Goal: Navigation & Orientation: Find specific page/section

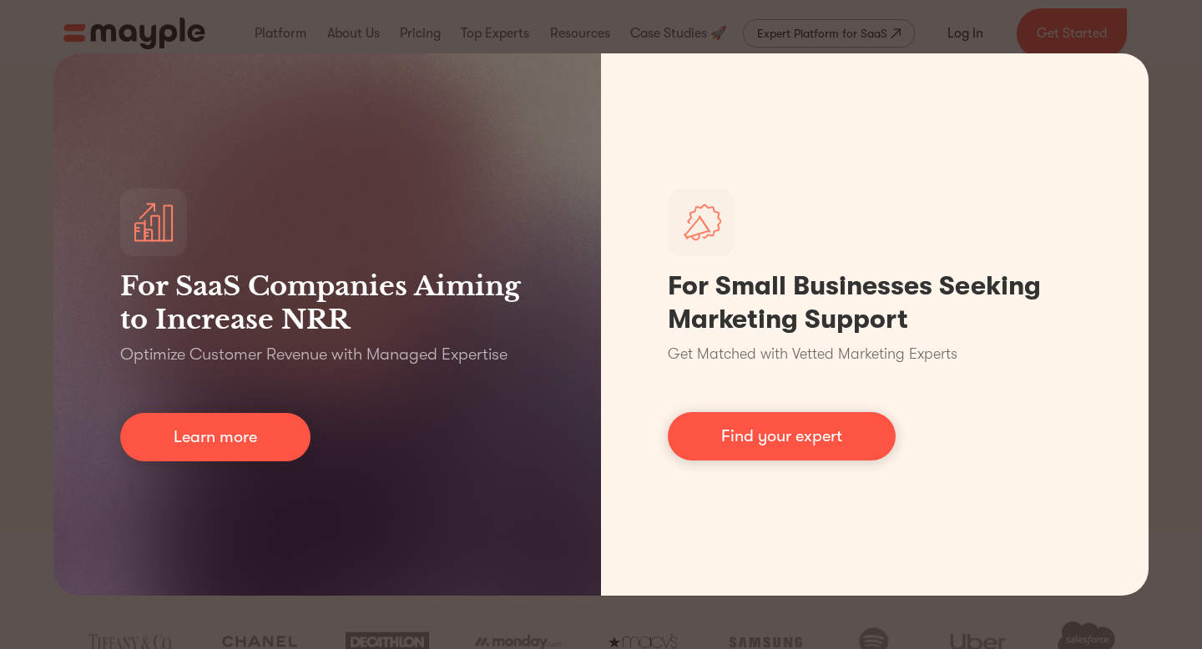
click at [1173, 123] on div "For SaaS Companies Aiming to Increase NRR Optimize Customer Revenue with Manage…" at bounding box center [601, 324] width 1202 height 649
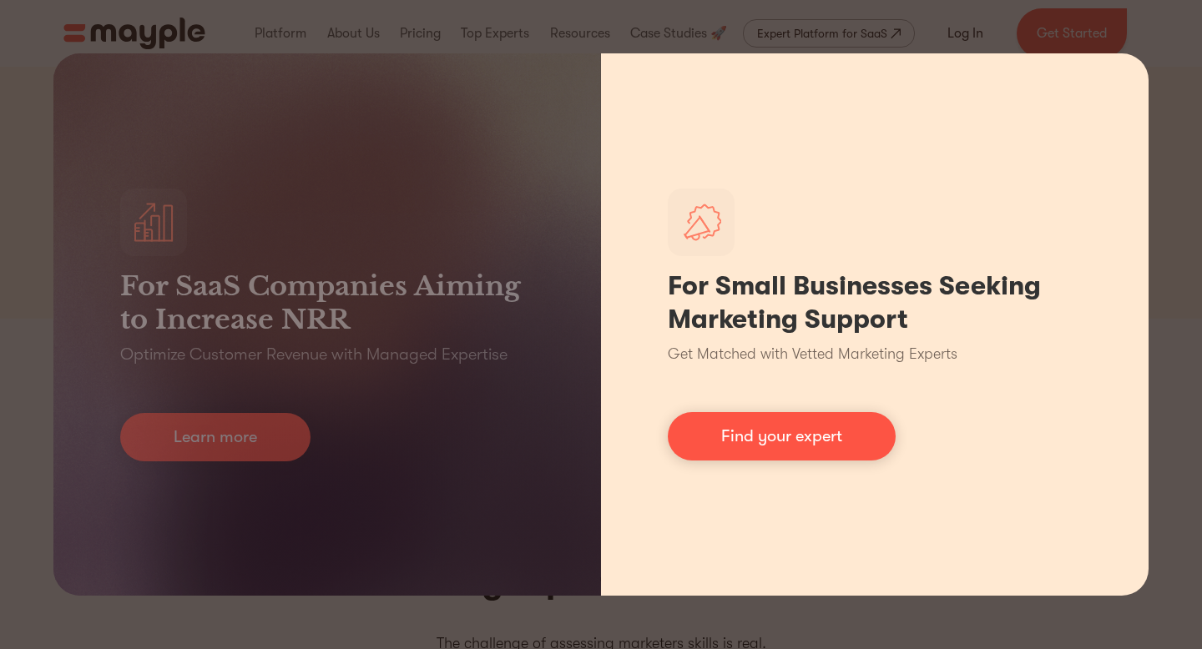
scroll to position [214, 0]
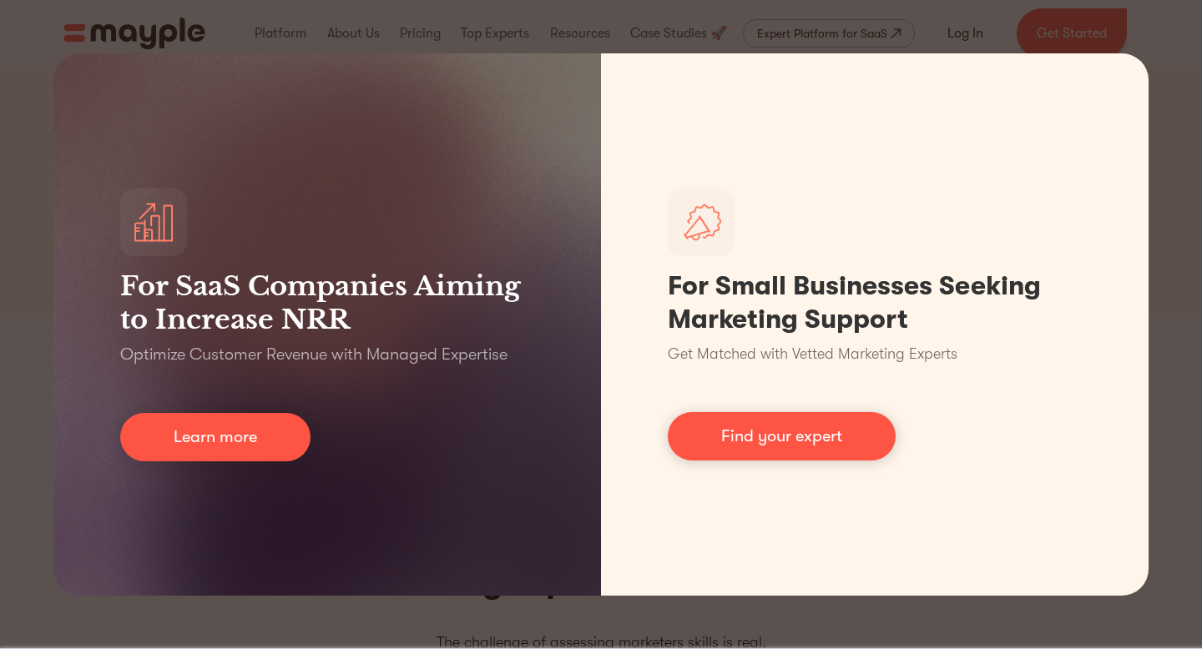
click at [938, 24] on div "For SaaS Companies Aiming to Increase NRR Optimize Customer Revenue with Manage…" at bounding box center [601, 324] width 1202 height 649
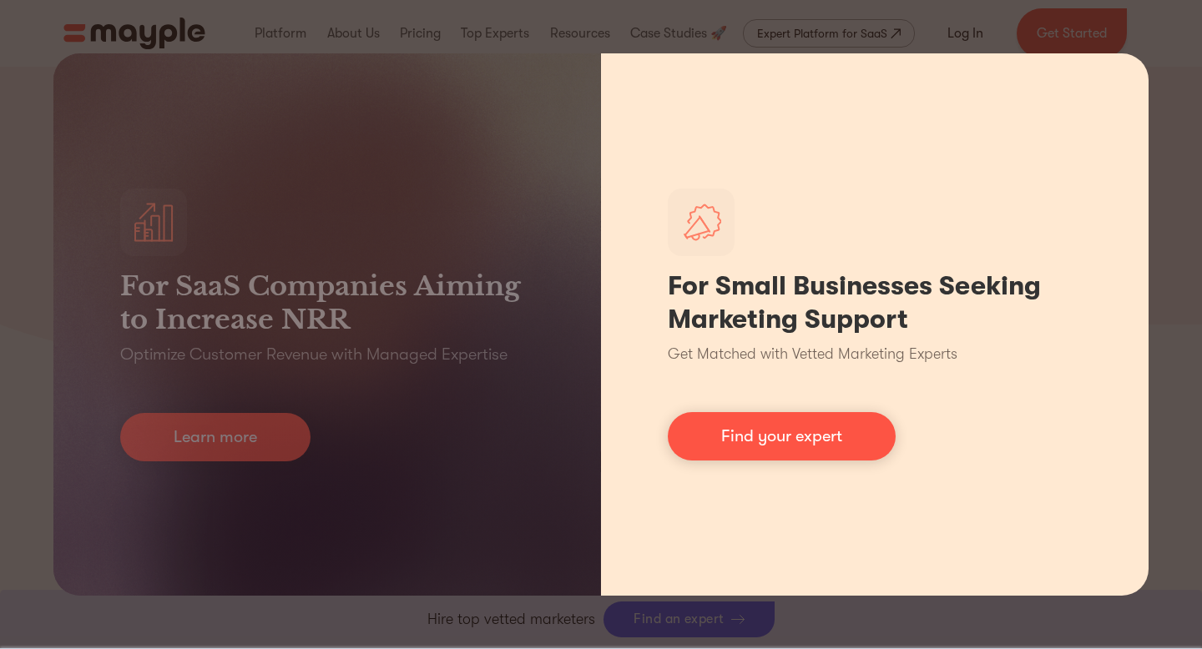
scroll to position [5791, 0]
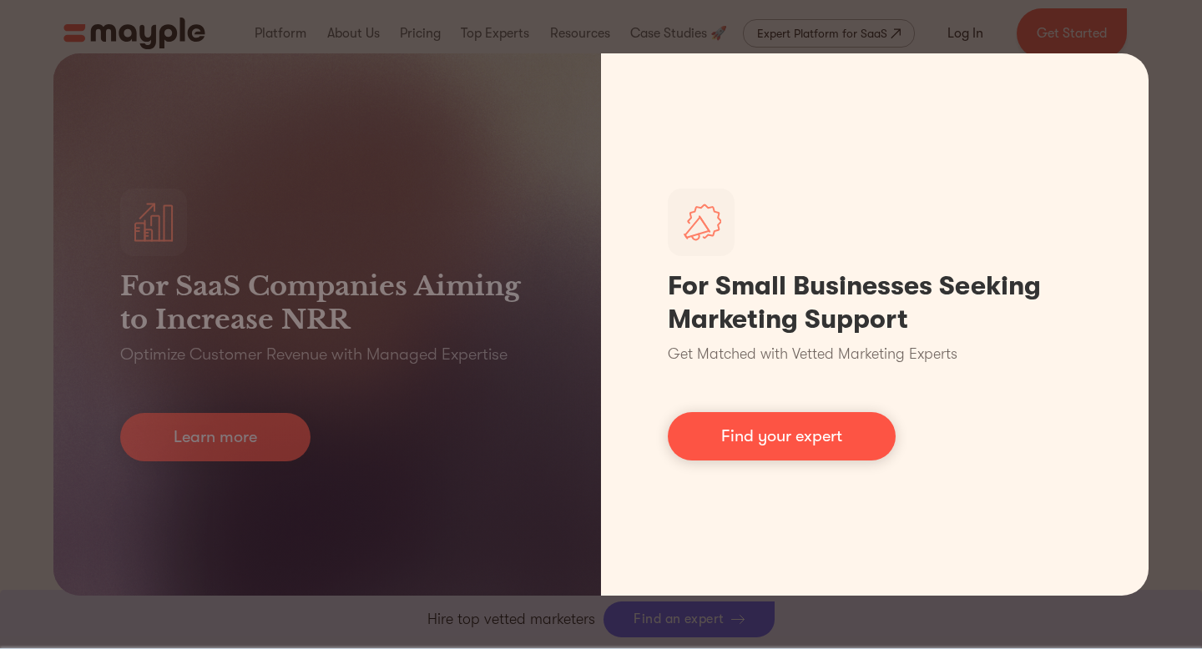
click at [1034, 618] on div "For SaaS Companies Aiming to Increase NRR Optimize Customer Revenue with Manage…" at bounding box center [601, 324] width 1202 height 649
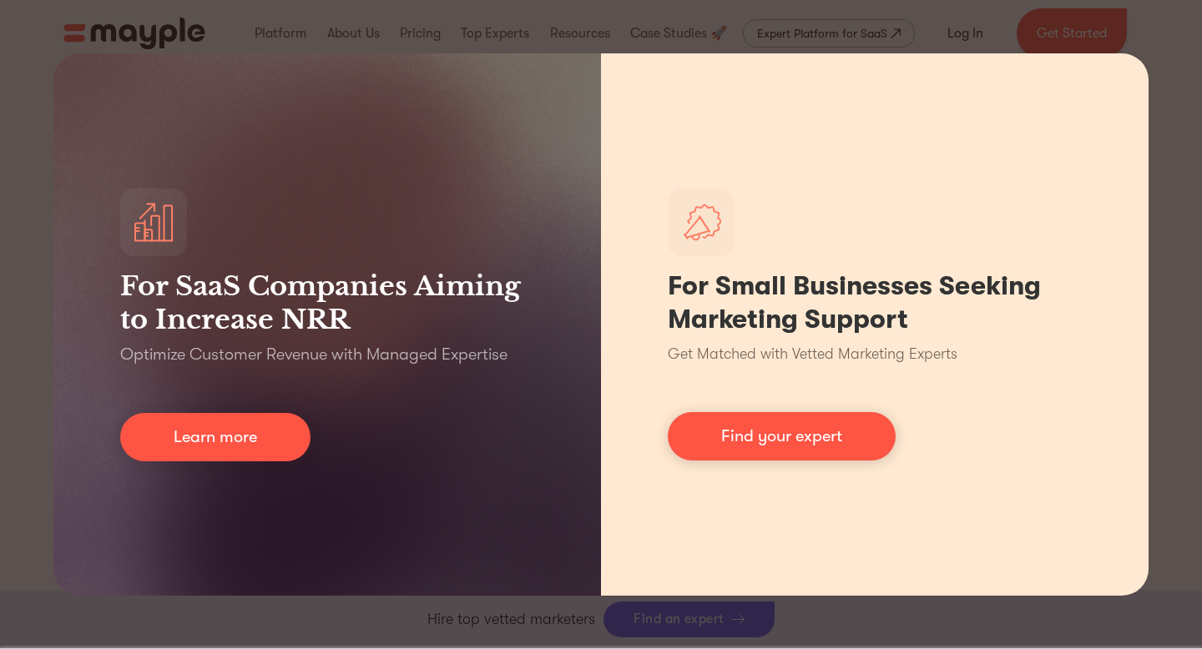
scroll to position [7374, 0]
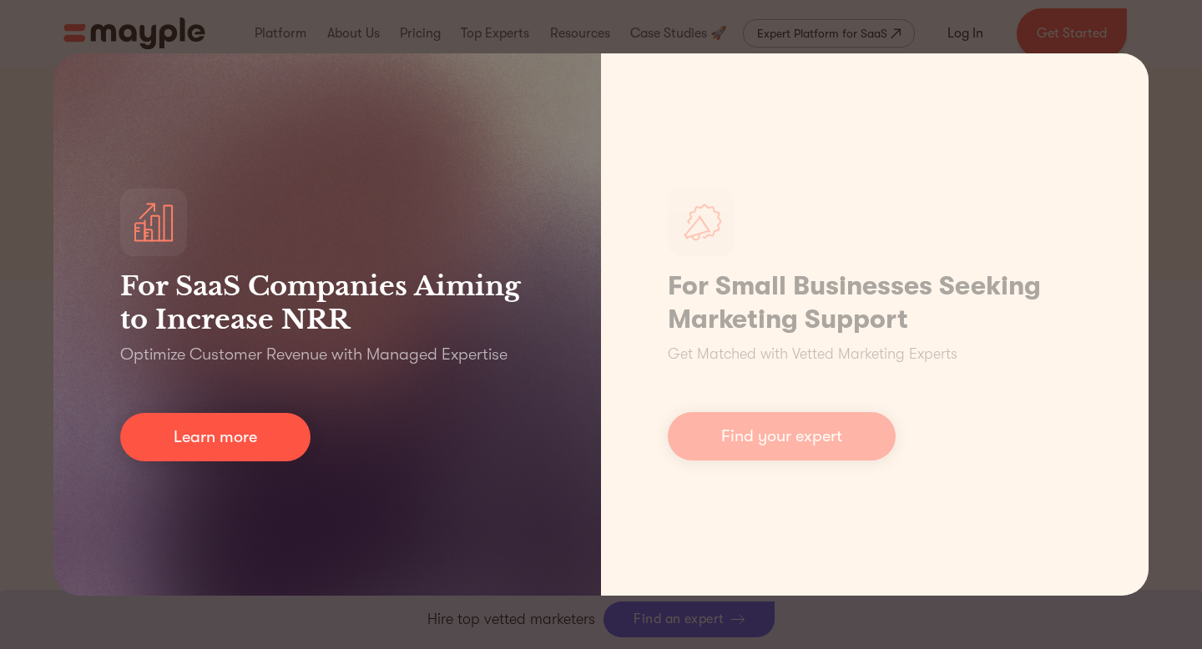
scroll to position [252, 0]
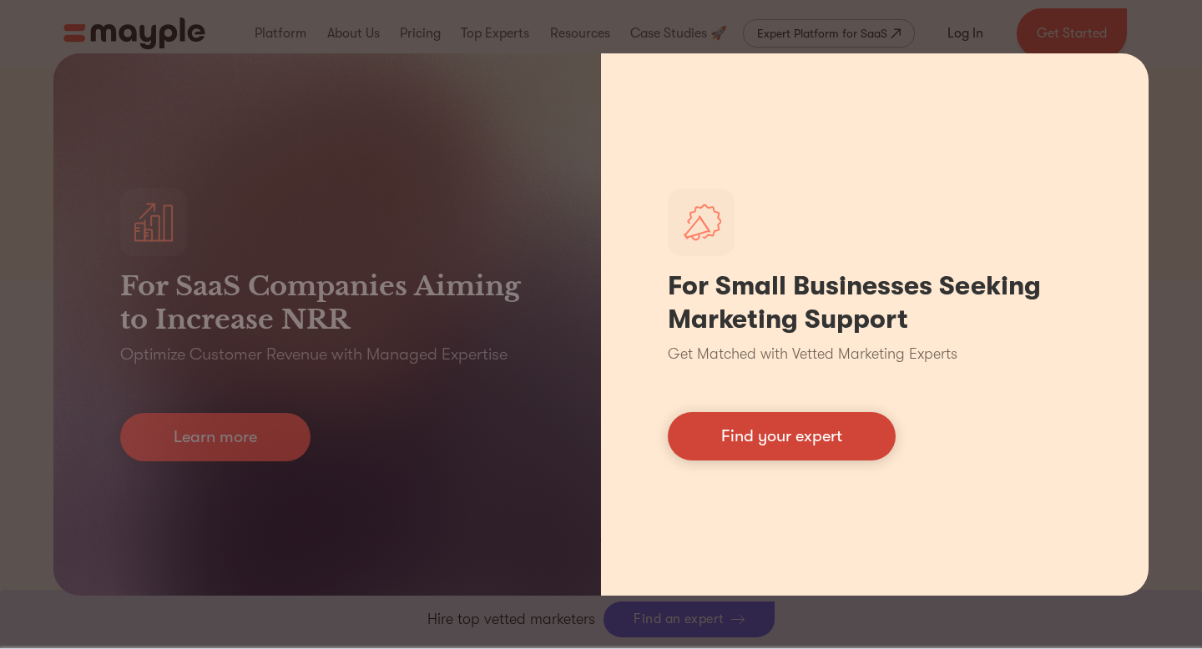
click at [753, 436] on link "Find your expert" at bounding box center [782, 436] width 228 height 48
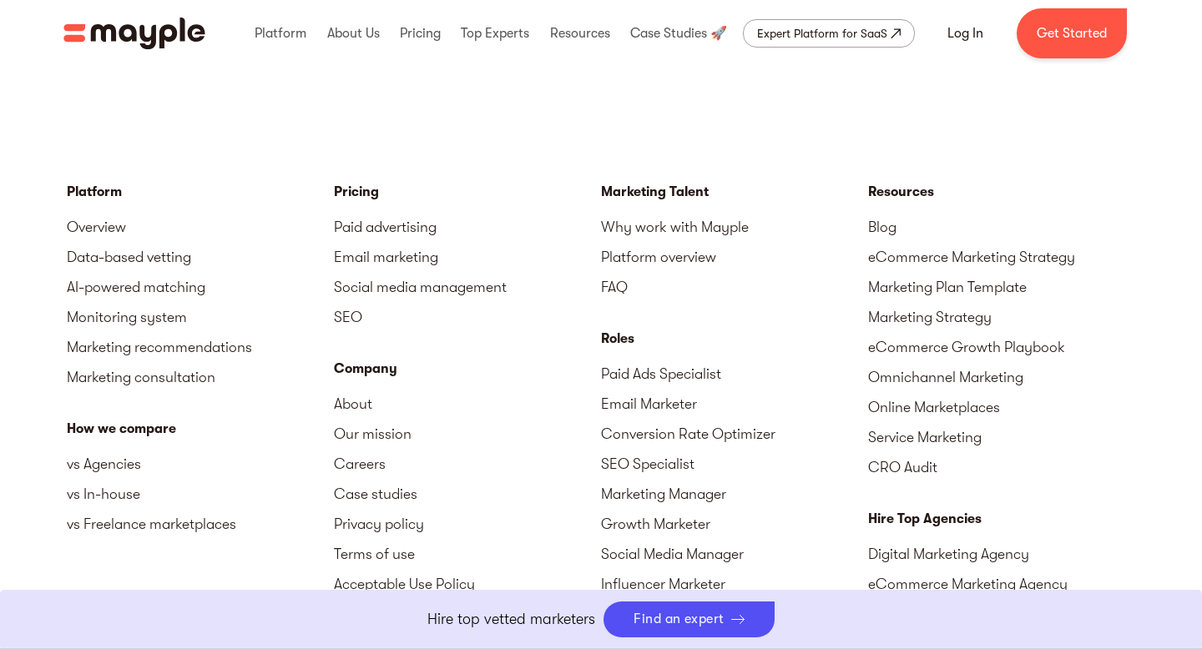
scroll to position [7254, 0]
click at [960, 31] on link "Log In" at bounding box center [965, 33] width 76 height 40
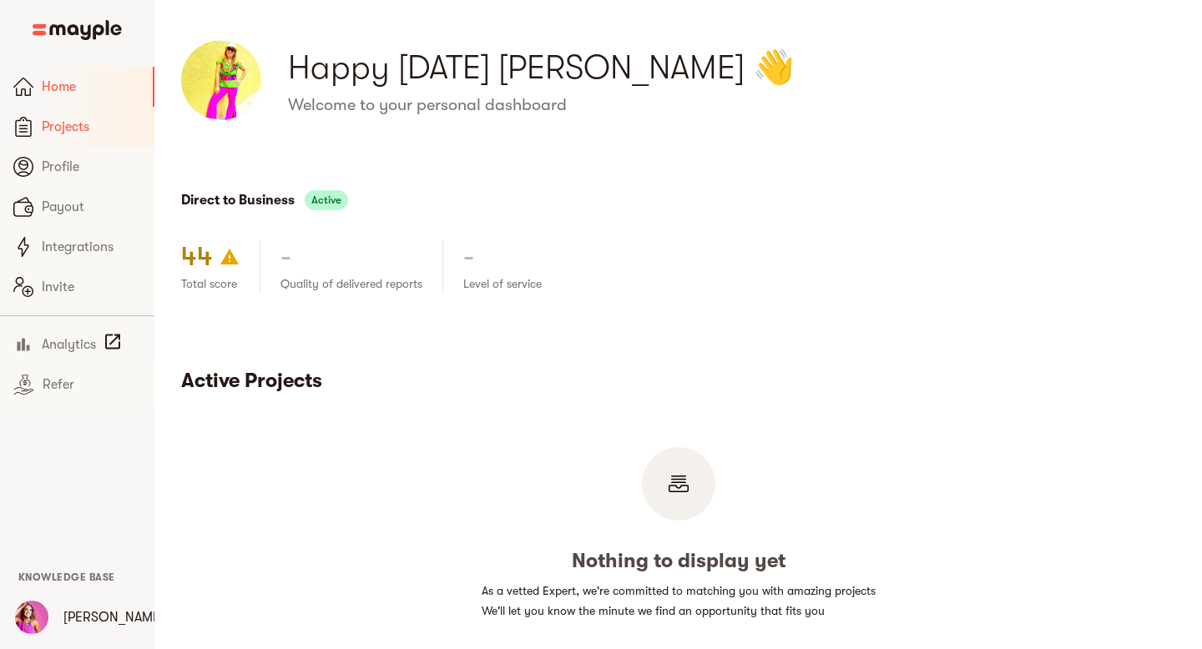
click at [73, 123] on span "Projects" at bounding box center [91, 127] width 99 height 20
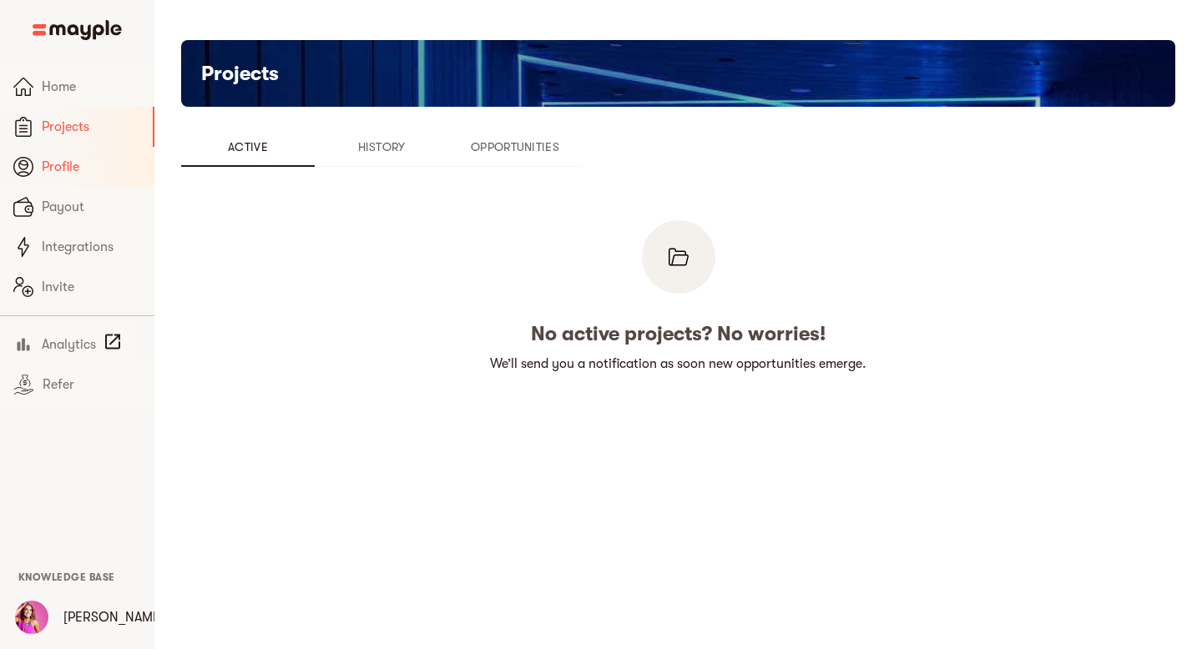
click at [65, 166] on span "Profile" at bounding box center [91, 167] width 99 height 20
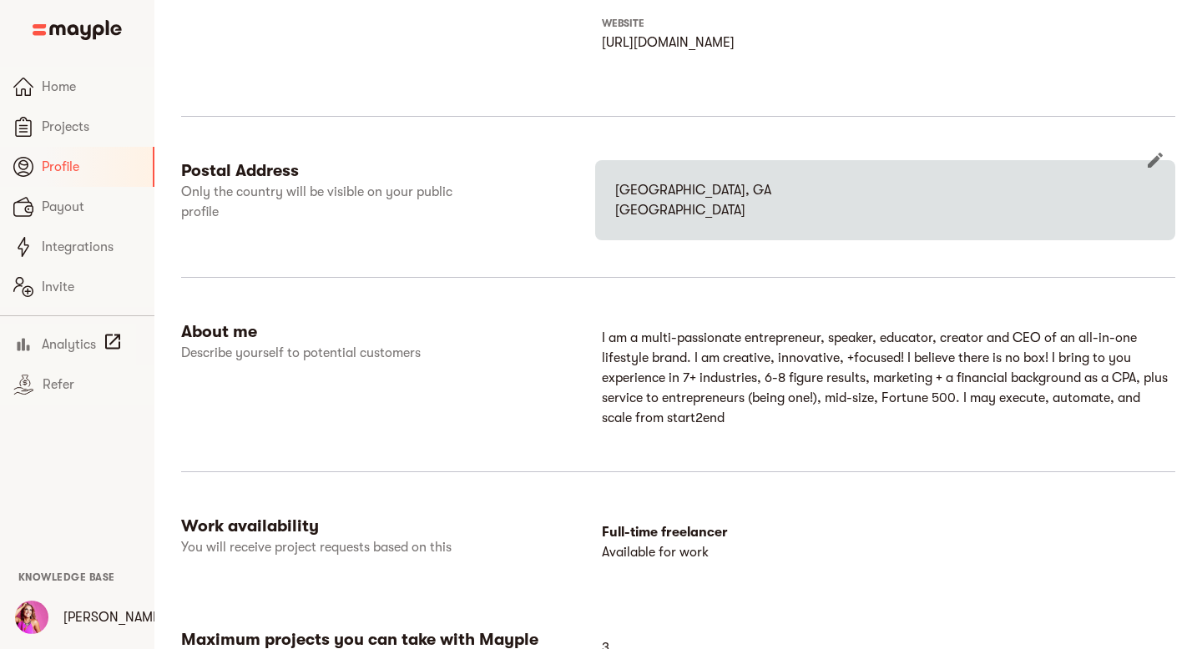
scroll to position [837, 0]
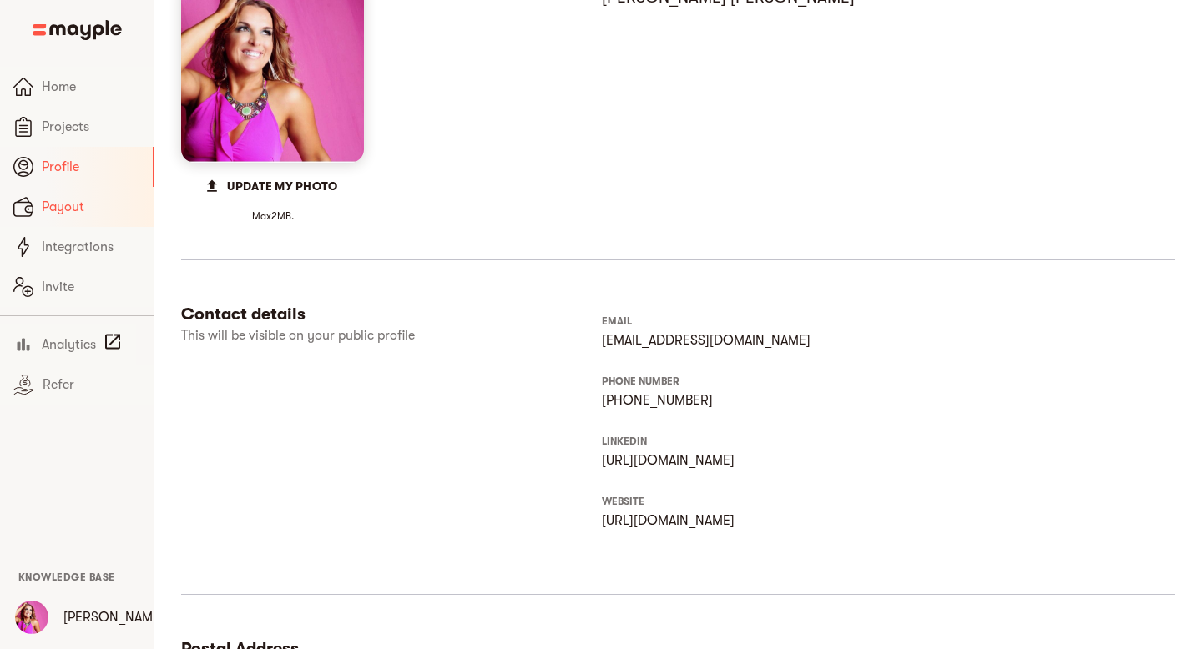
click at [98, 216] on span "Payout" at bounding box center [91, 207] width 99 height 20
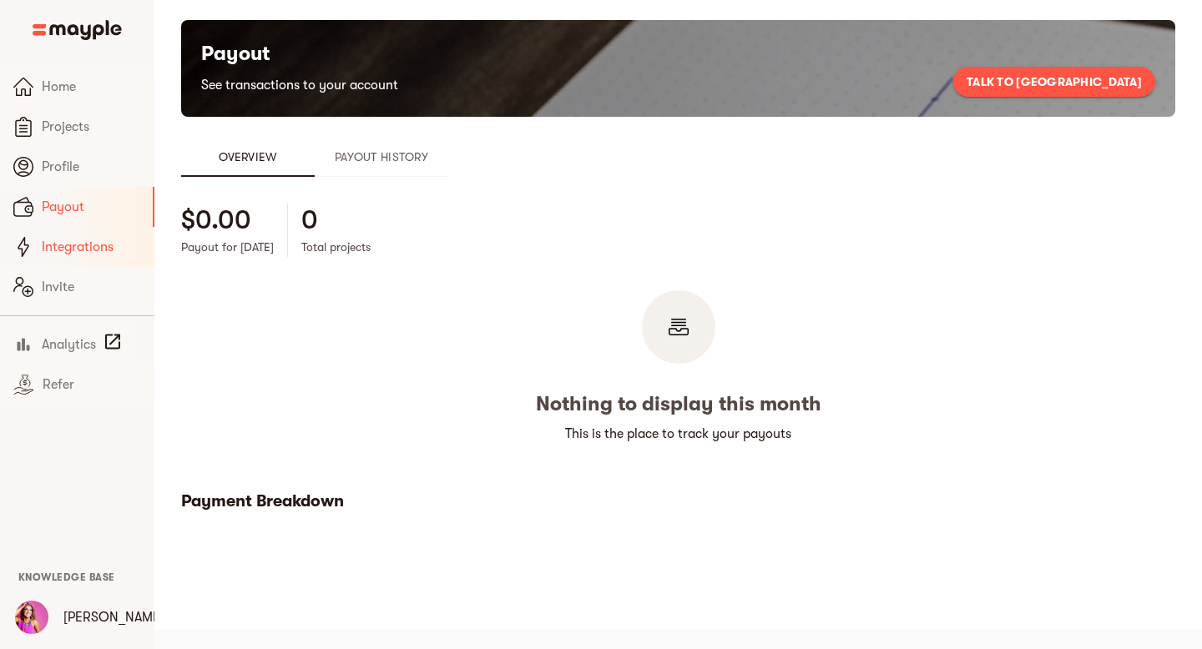
click at [88, 247] on span "Integrations" at bounding box center [91, 247] width 99 height 20
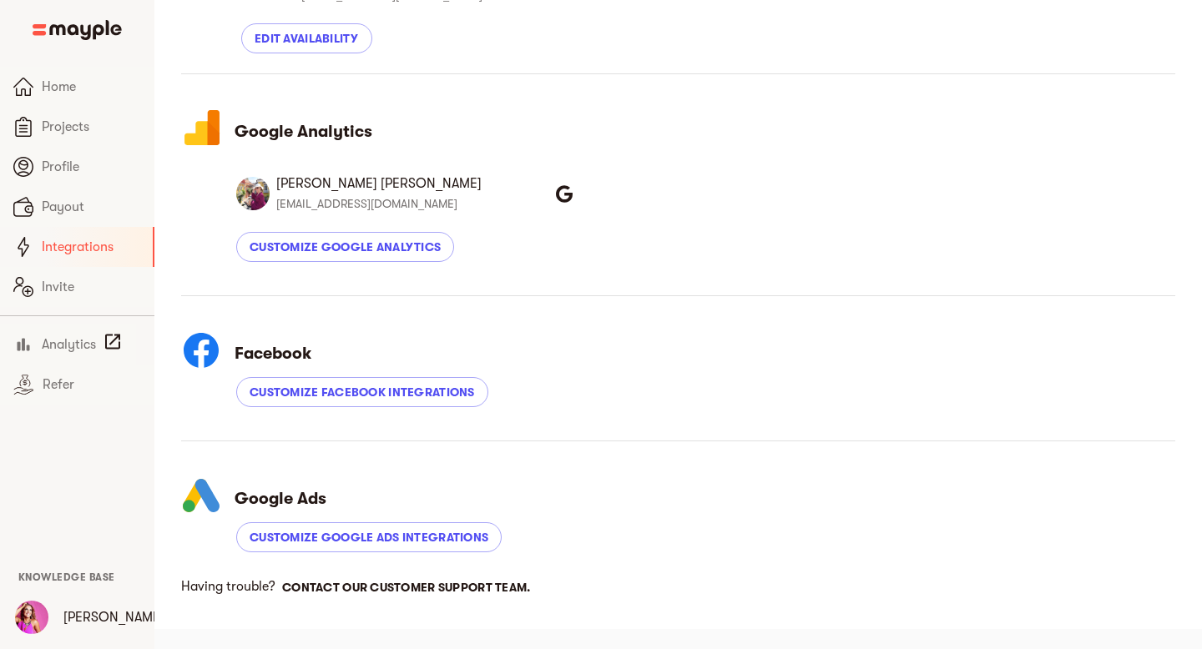
scroll to position [62, 0]
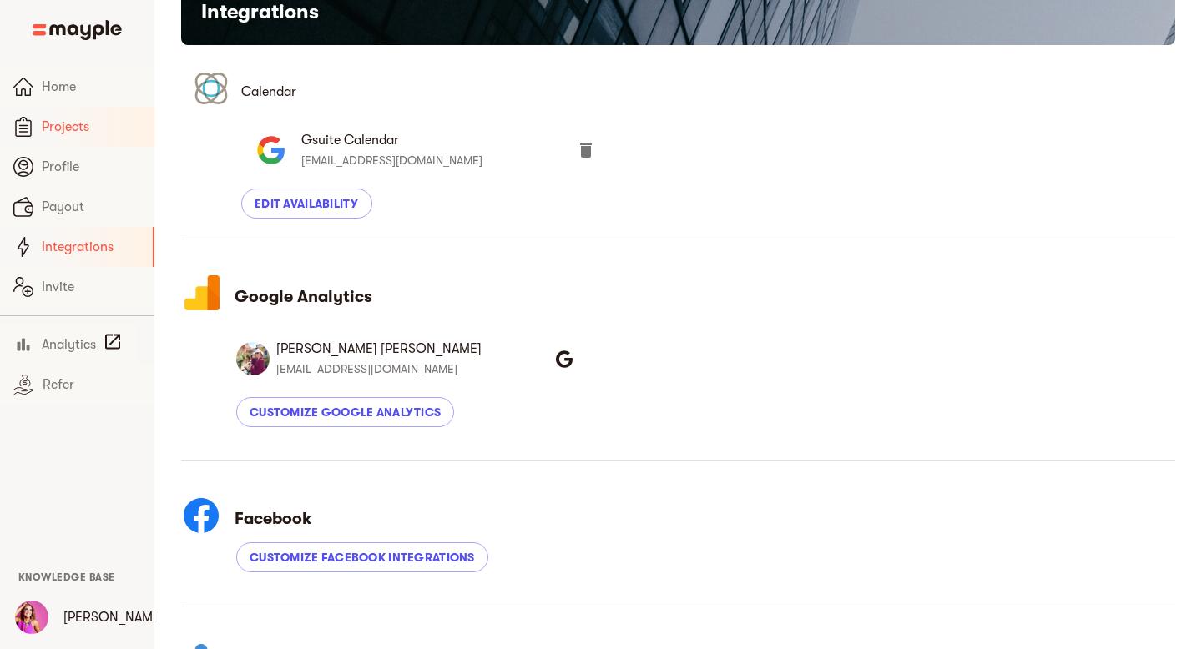
click at [81, 129] on span "Projects" at bounding box center [91, 127] width 99 height 20
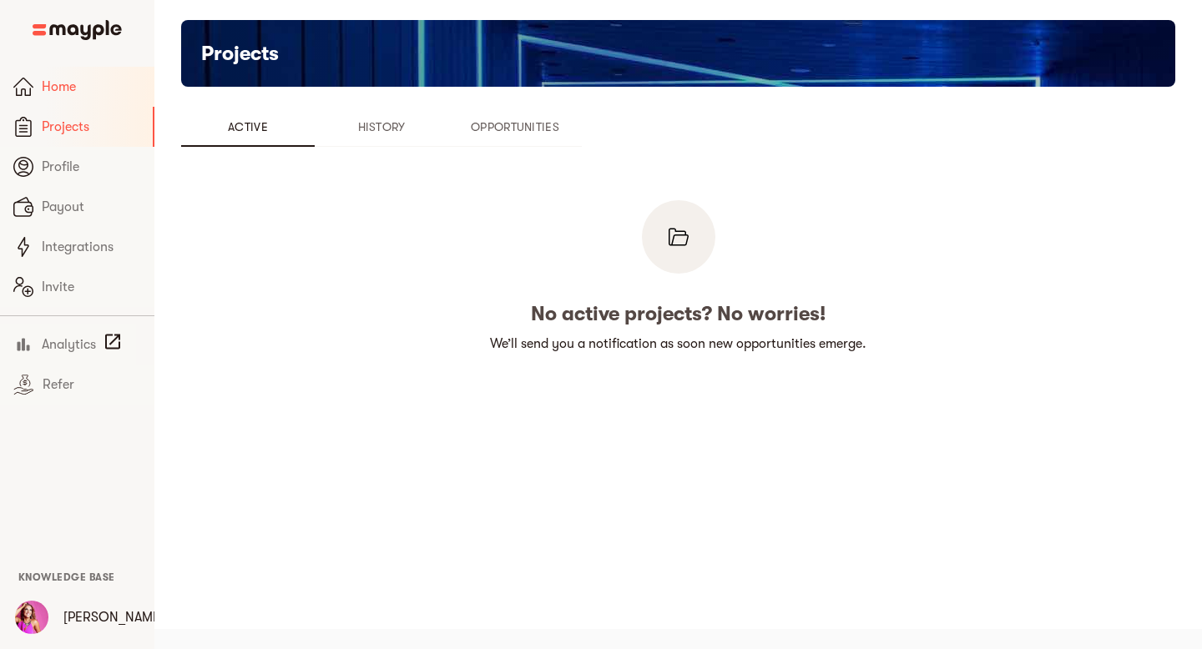
click at [68, 93] on span "Home" at bounding box center [91, 87] width 99 height 20
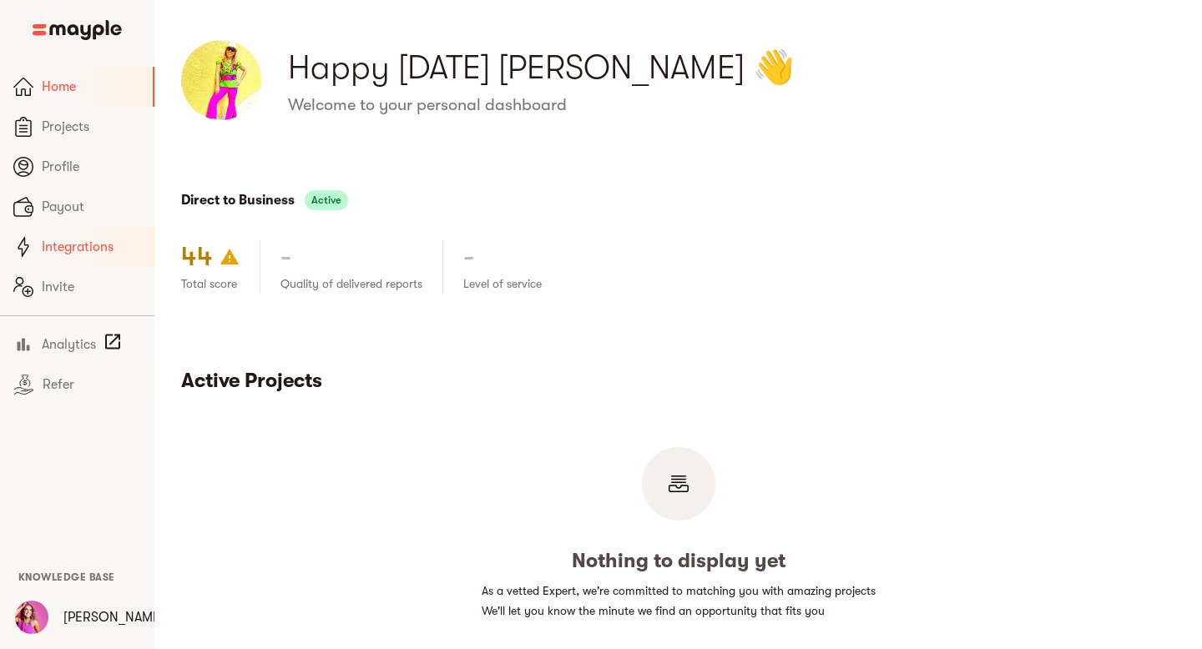
click at [89, 239] on span "Integrations" at bounding box center [91, 247] width 99 height 20
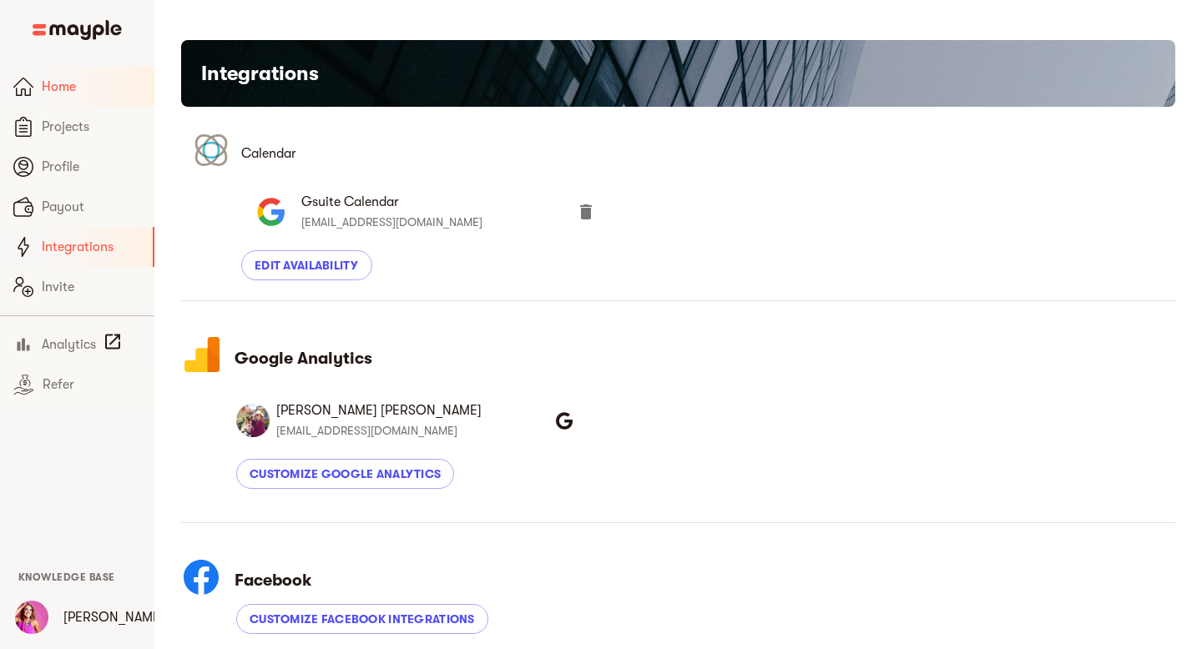
click at [68, 87] on span "Home" at bounding box center [91, 87] width 99 height 20
